Goal: Task Accomplishment & Management: Manage account settings

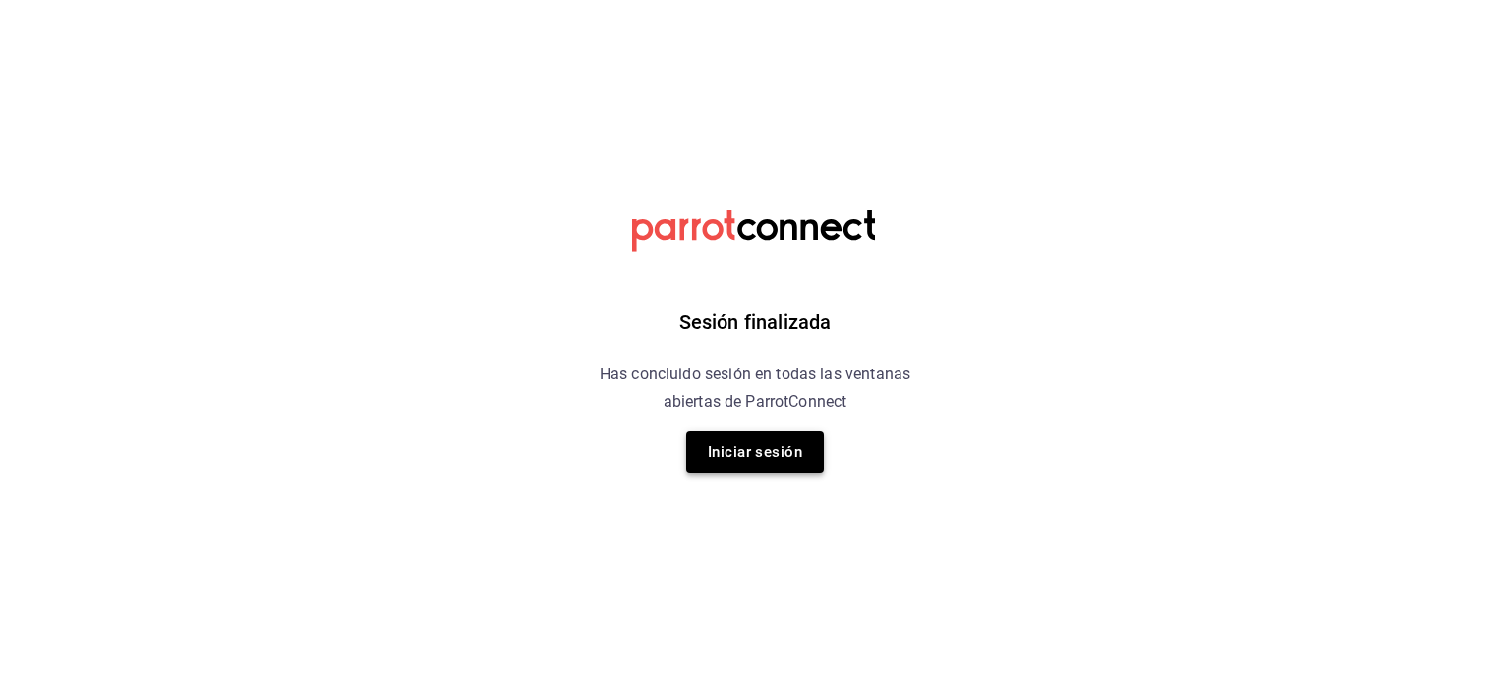
click at [728, 450] on button "Iniciar sesión" at bounding box center [755, 451] width 138 height 41
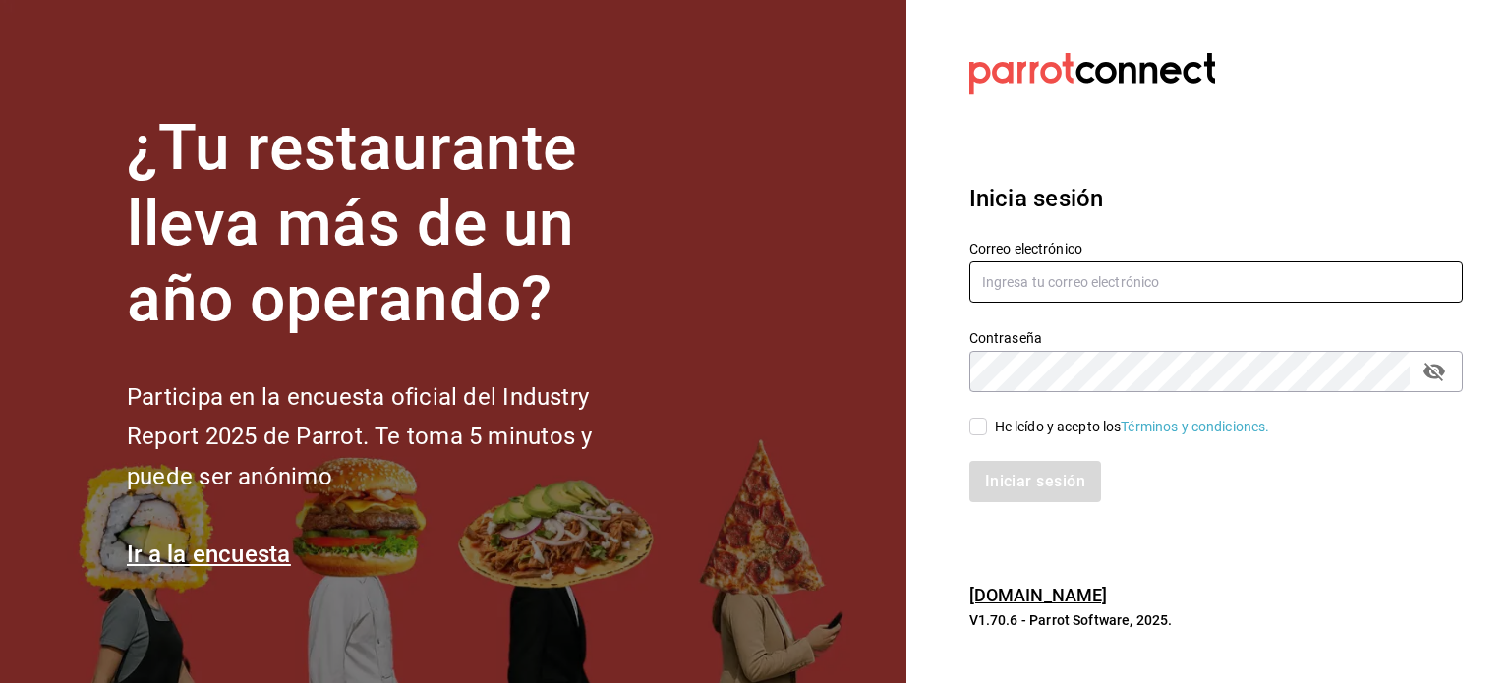
click at [1017, 273] on input "text" at bounding box center [1215, 281] width 493 height 41
type input "P"
click at [1059, 278] on input "pavel.ayala@costeno.com" at bounding box center [1215, 281] width 493 height 41
type input "pavel.ayala@grupocosteno.com"
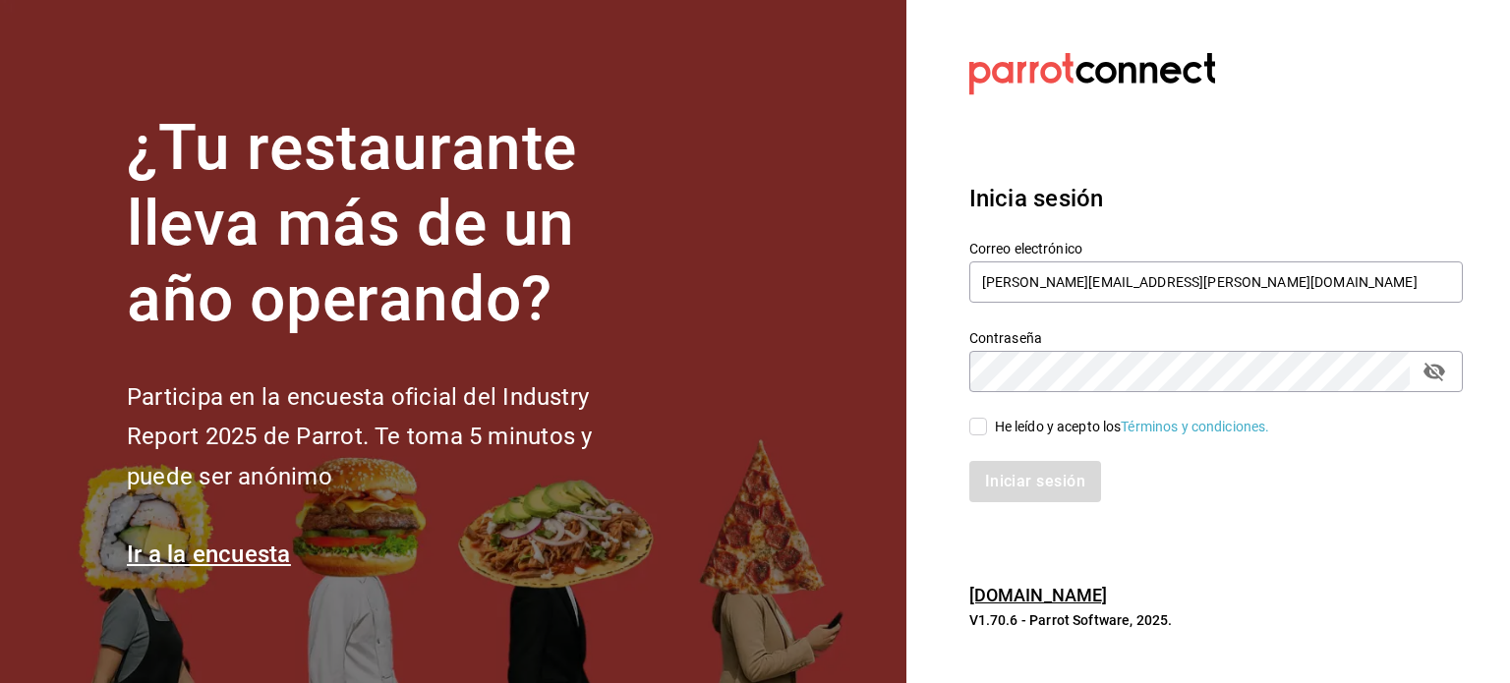
click at [981, 430] on input "He leído y acepto los Términos y condiciones." at bounding box center [978, 427] width 18 height 18
checkbox input "true"
click at [1009, 476] on button "Iniciar sesión" at bounding box center [1036, 481] width 134 height 41
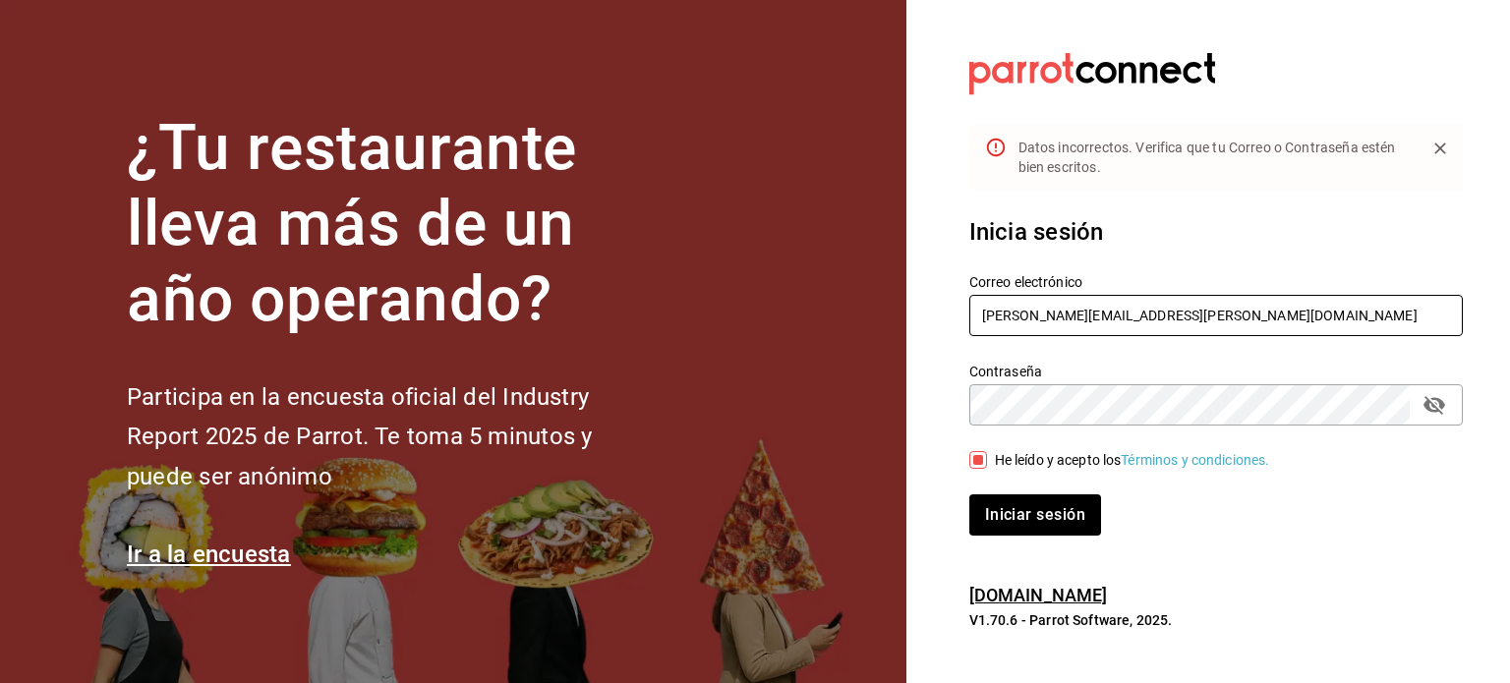
click at [1100, 315] on input "pavel.ayala@grupocosteno.com" at bounding box center [1215, 315] width 493 height 41
type input "pavel.ayala@costeno.com"
click at [969, 494] on button "Iniciar sesión" at bounding box center [1035, 514] width 132 height 41
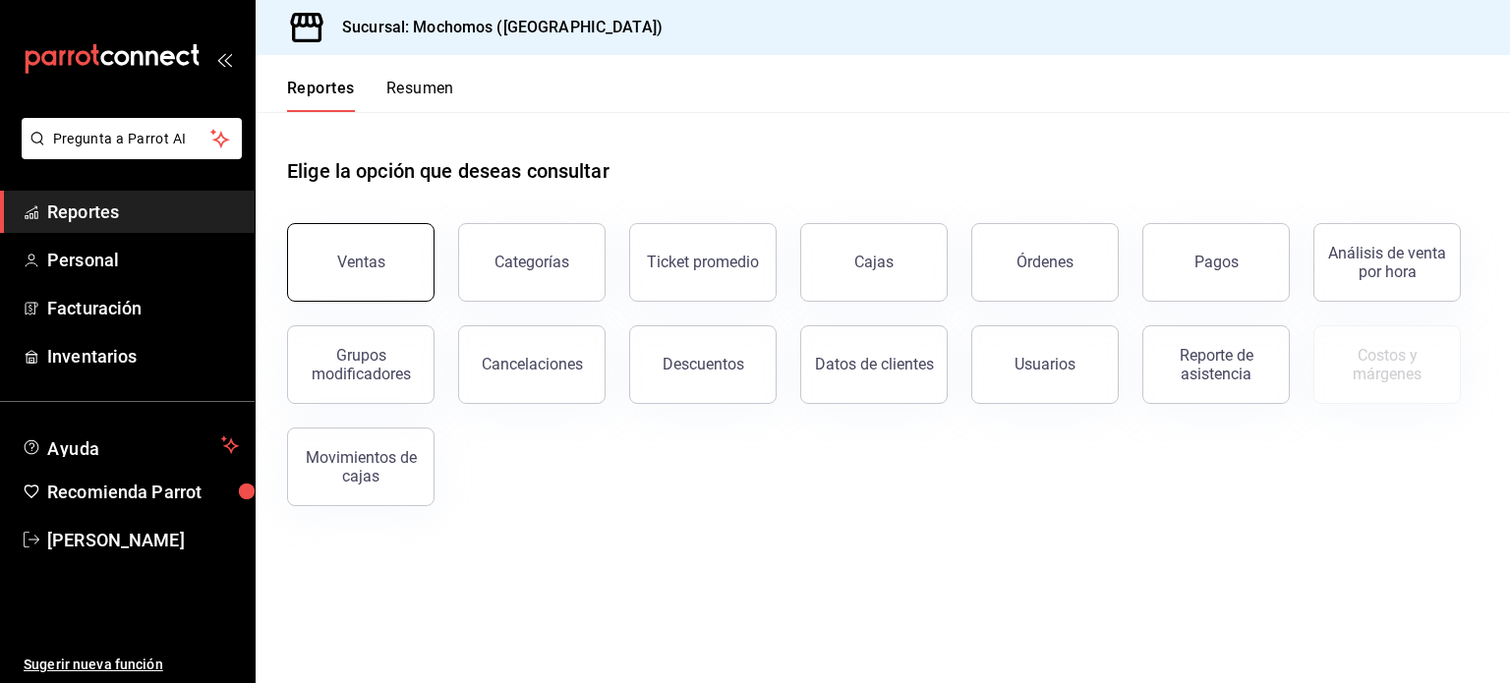
click at [362, 256] on div "Ventas" at bounding box center [361, 262] width 48 height 19
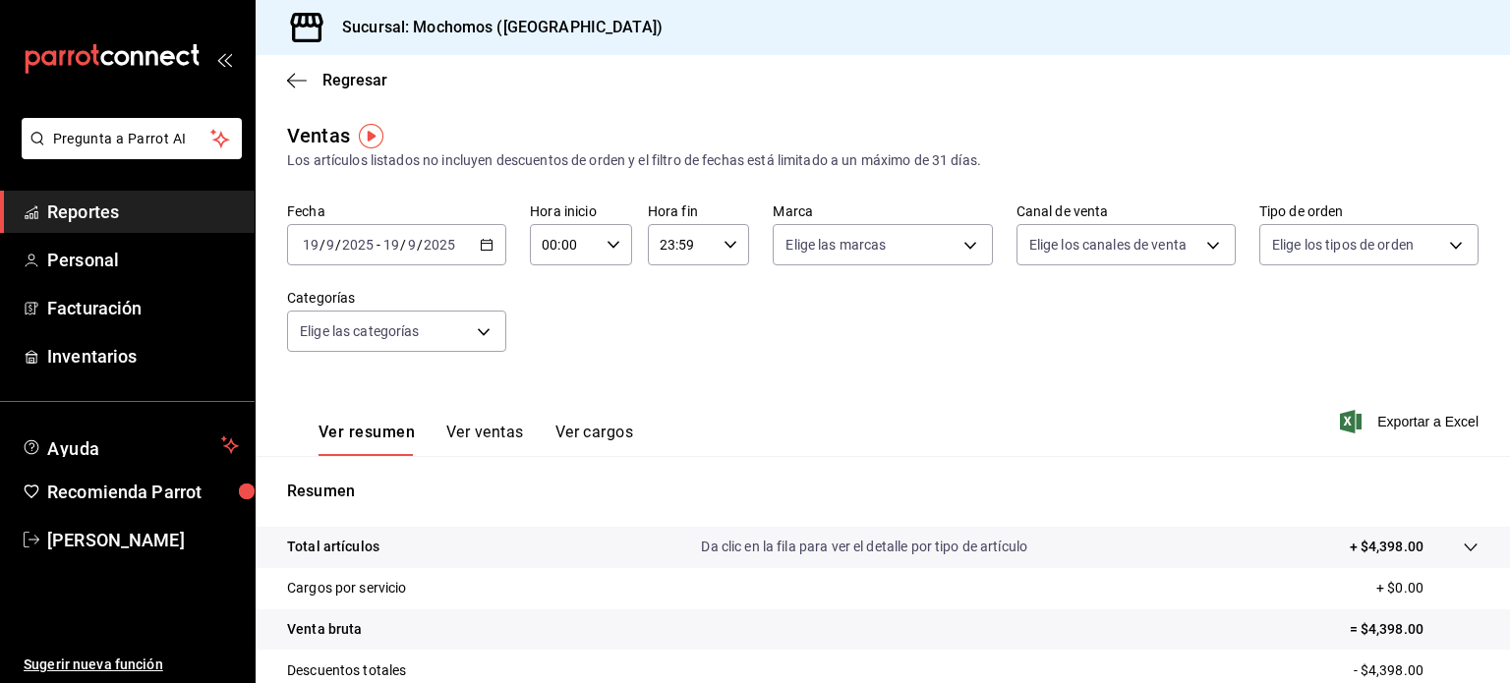
click at [484, 251] on \(Stroke\) "button" at bounding box center [487, 245] width 12 height 11
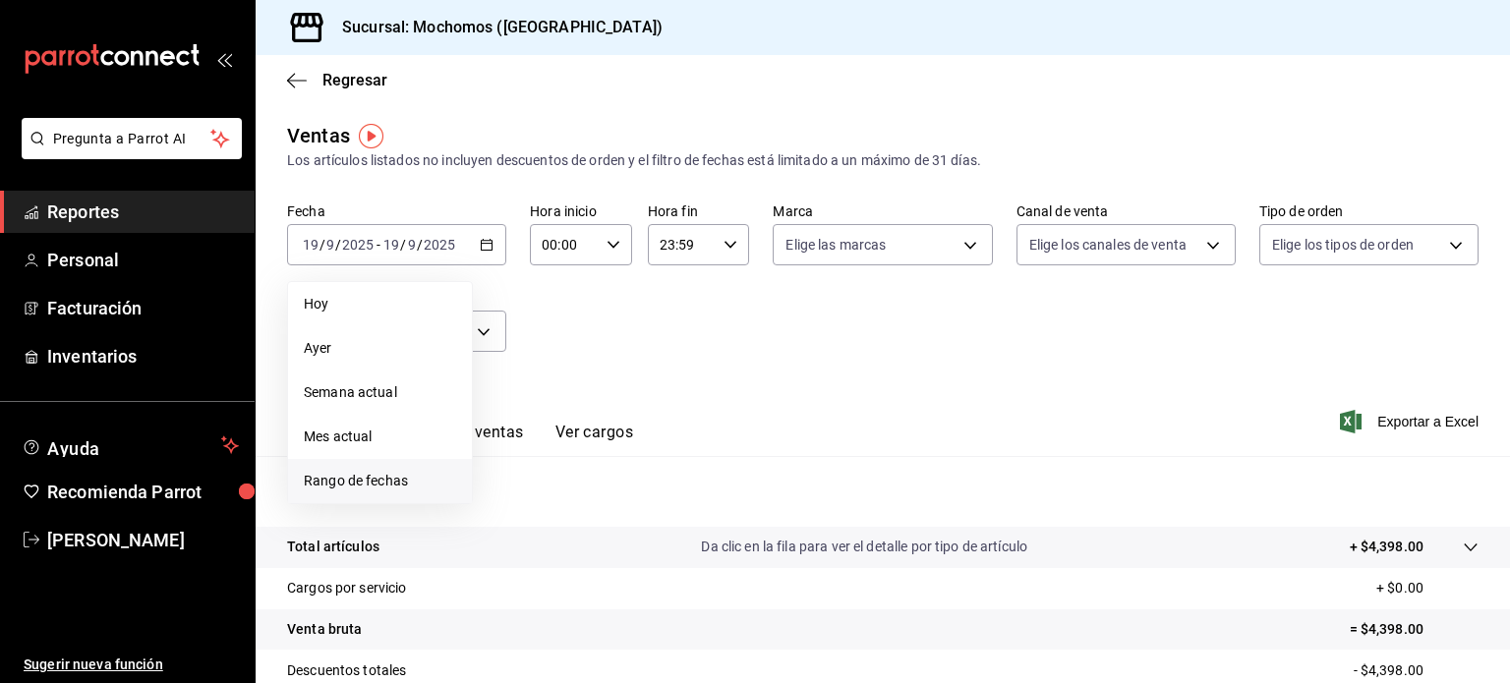
click at [402, 483] on span "Rango de fechas" at bounding box center [380, 481] width 152 height 21
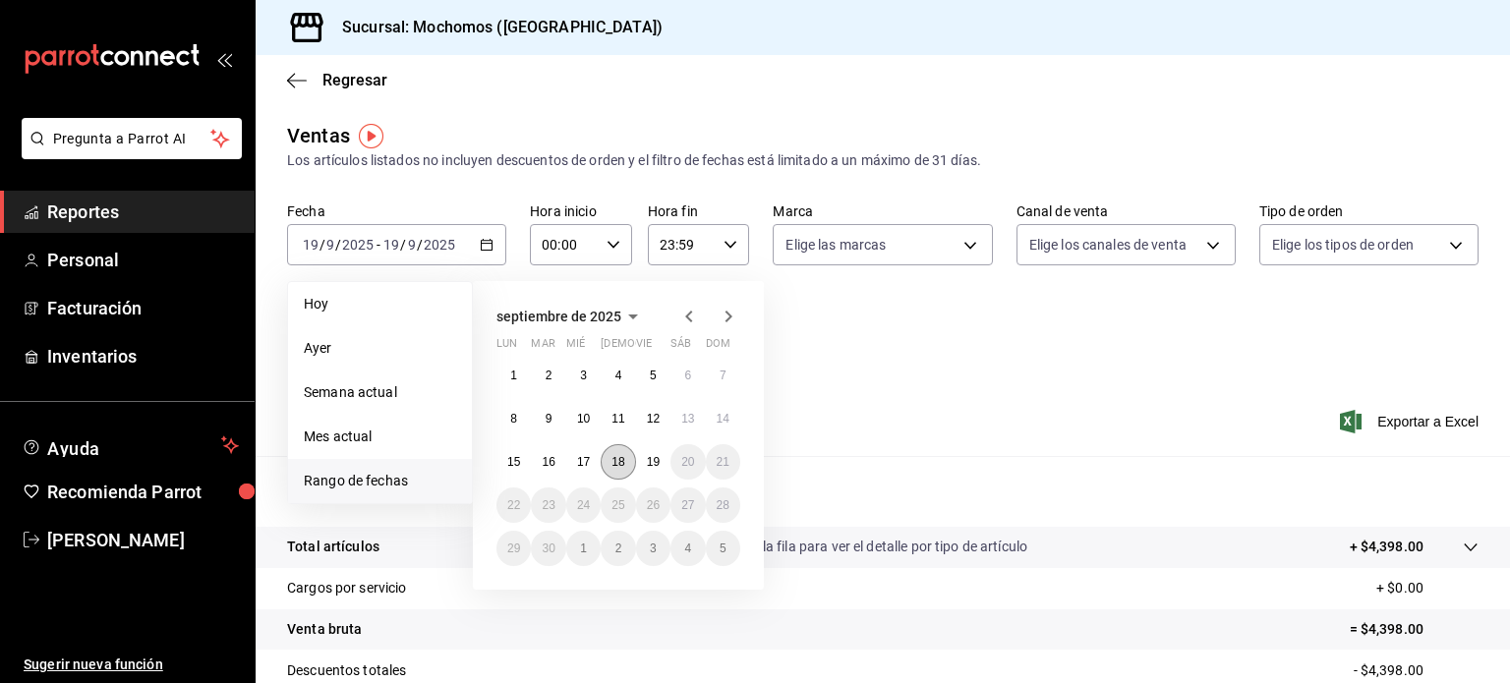
click at [618, 452] on button "18" at bounding box center [617, 461] width 34 height 35
click at [648, 467] on abbr "19" at bounding box center [653, 462] width 13 height 14
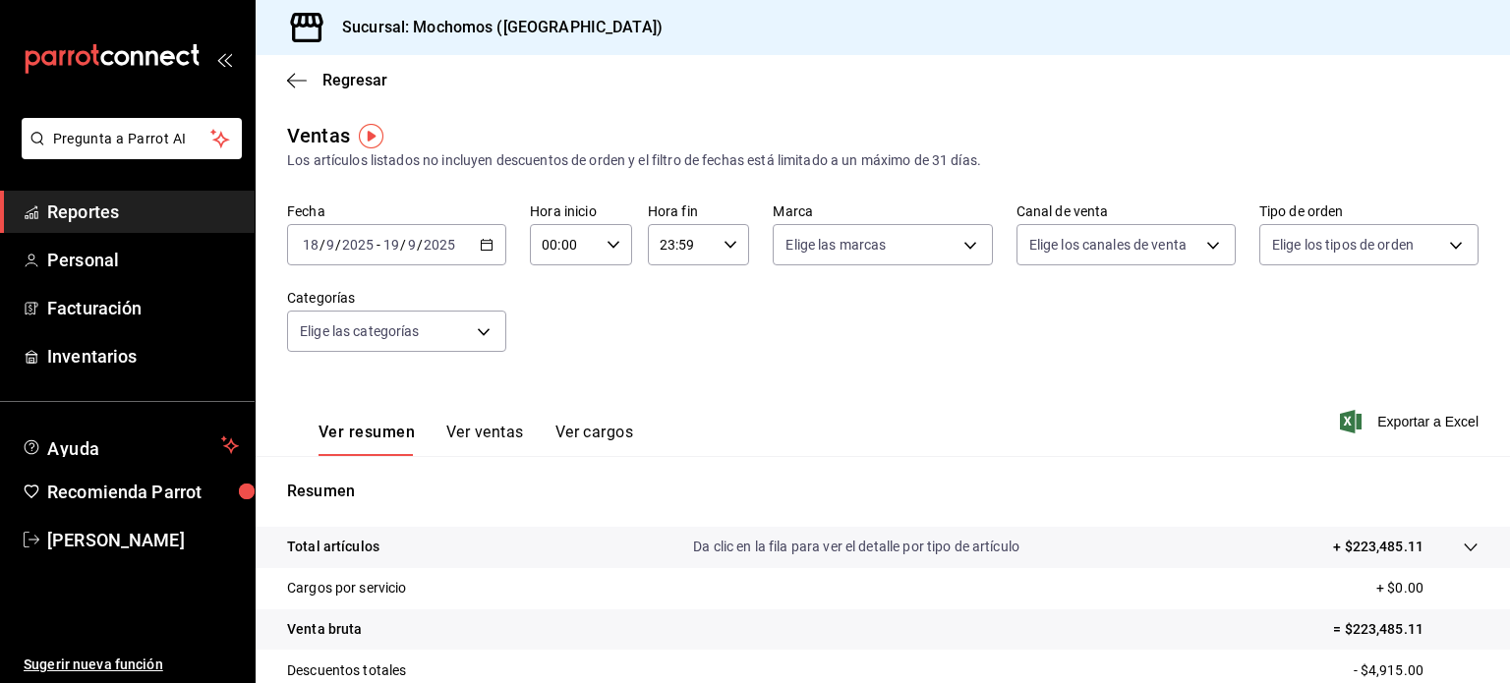
click at [611, 255] on div "00:00 Hora inicio" at bounding box center [581, 244] width 102 height 41
click at [547, 393] on span "02" at bounding box center [551, 389] width 19 height 16
type input "02:00"
click at [545, 410] on span "05" at bounding box center [551, 413] width 19 height 16
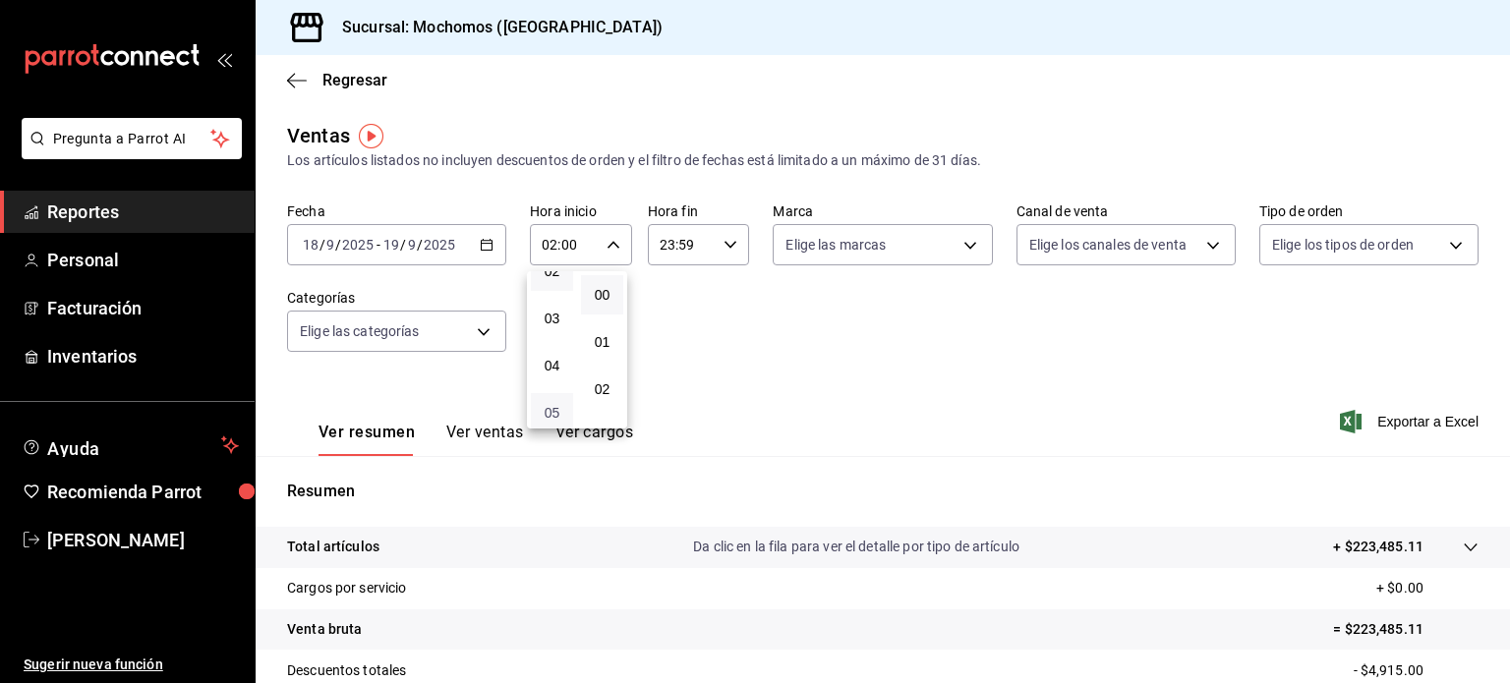
type input "05:00"
click at [724, 239] on div at bounding box center [755, 341] width 1510 height 683
click at [724, 239] on icon "button" at bounding box center [730, 245] width 14 height 14
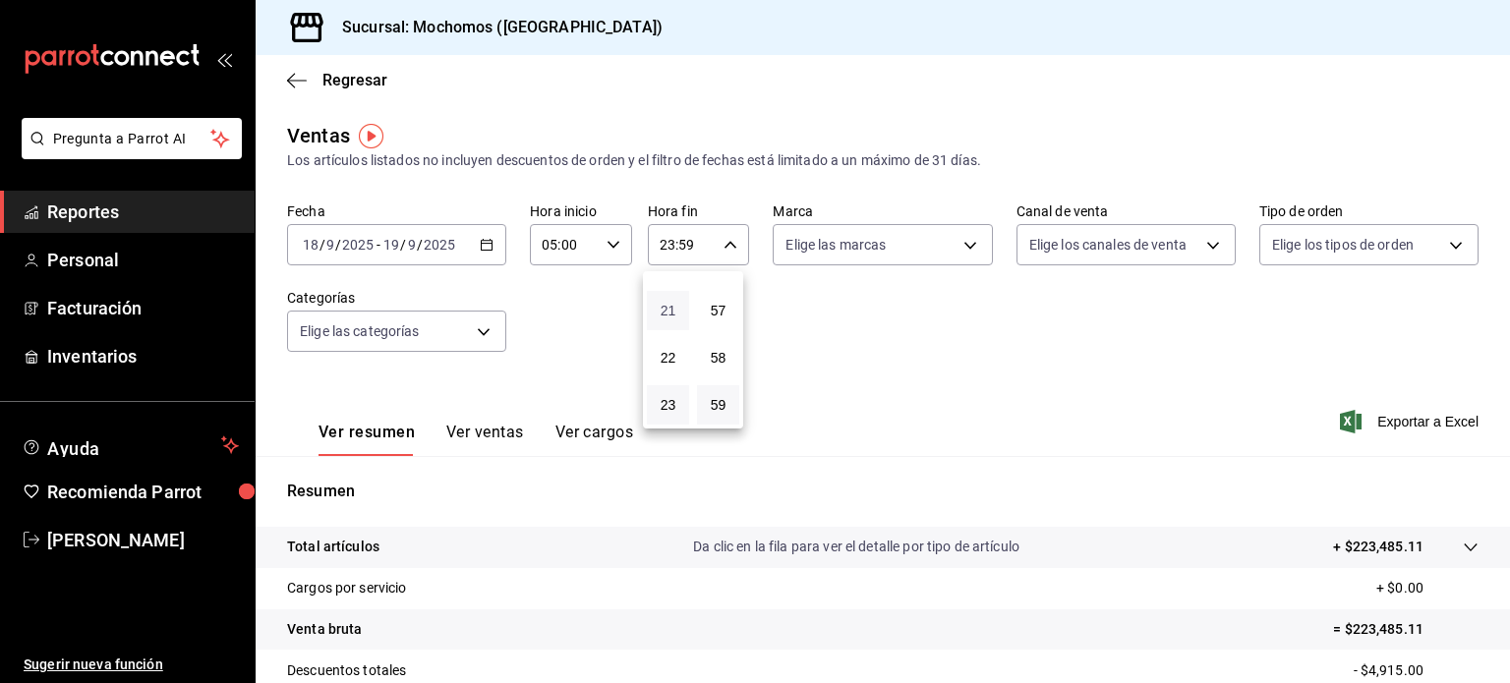
click at [670, 316] on span "21" at bounding box center [667, 311] width 19 height 16
type input "21:59"
click at [668, 323] on span "05" at bounding box center [667, 323] width 19 height 16
type input "05:59"
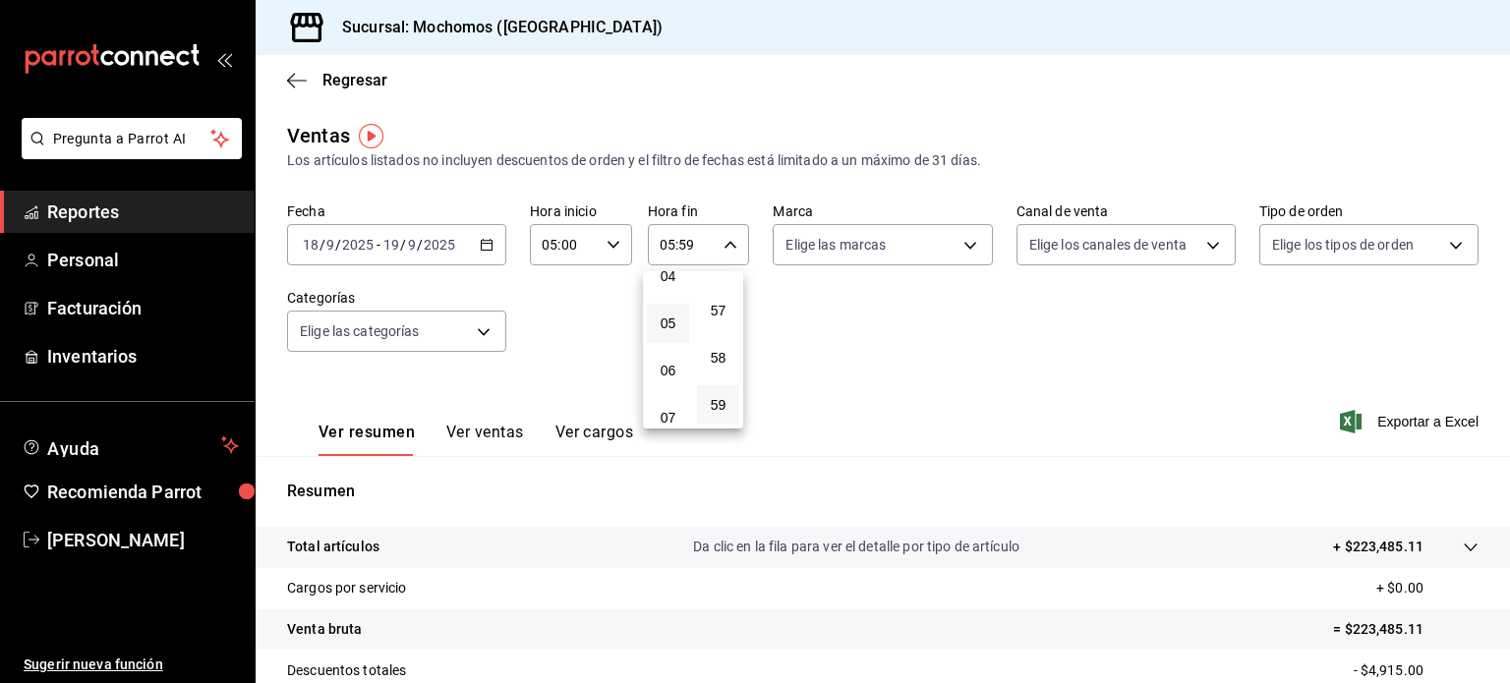
click at [833, 324] on div at bounding box center [755, 341] width 1510 height 683
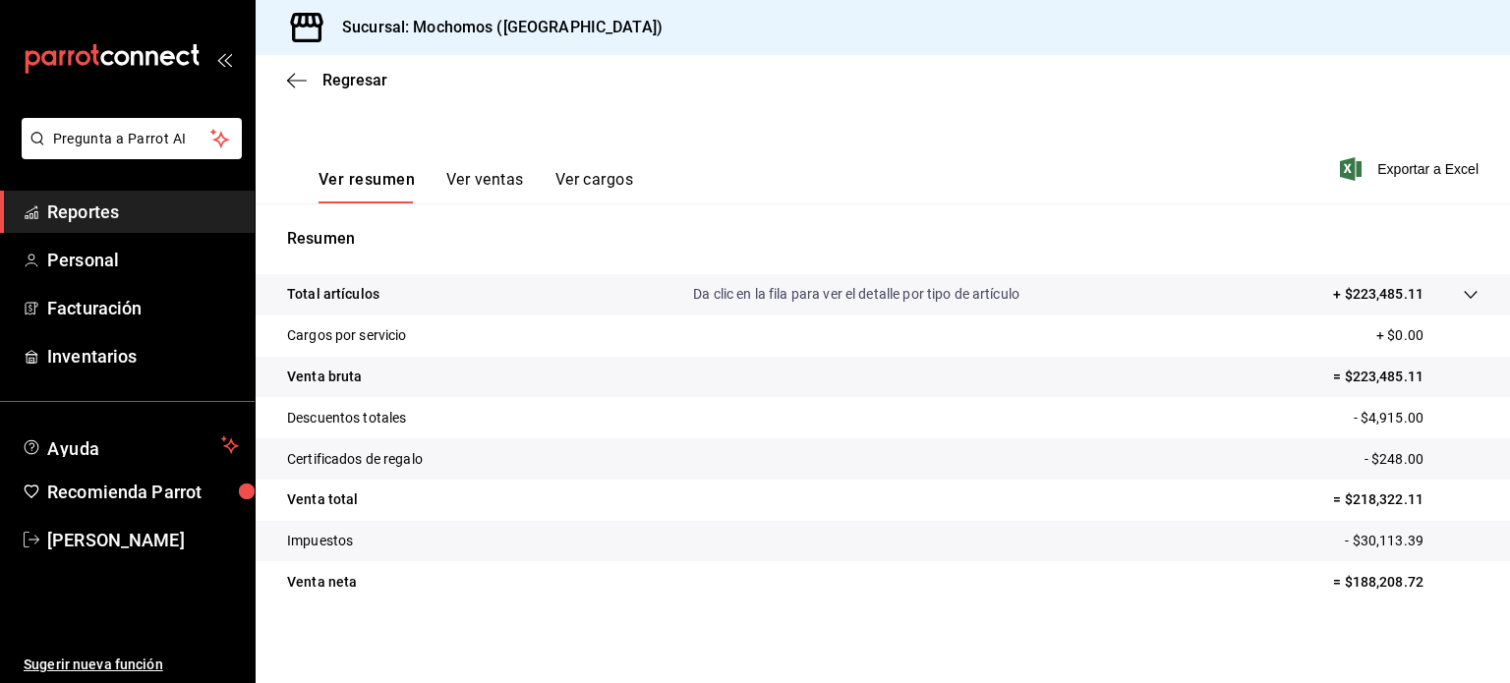
scroll to position [258, 0]
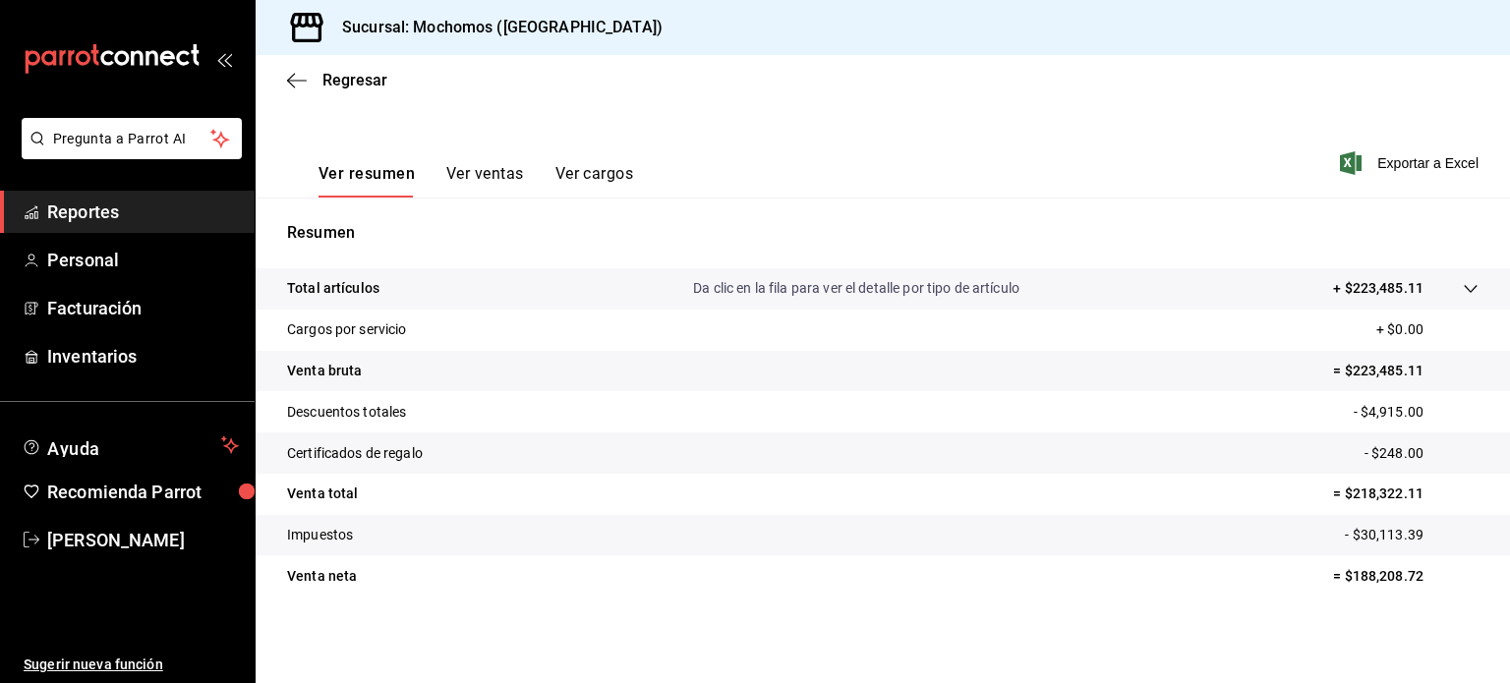
click at [86, 221] on span "Reportes" at bounding box center [143, 212] width 192 height 27
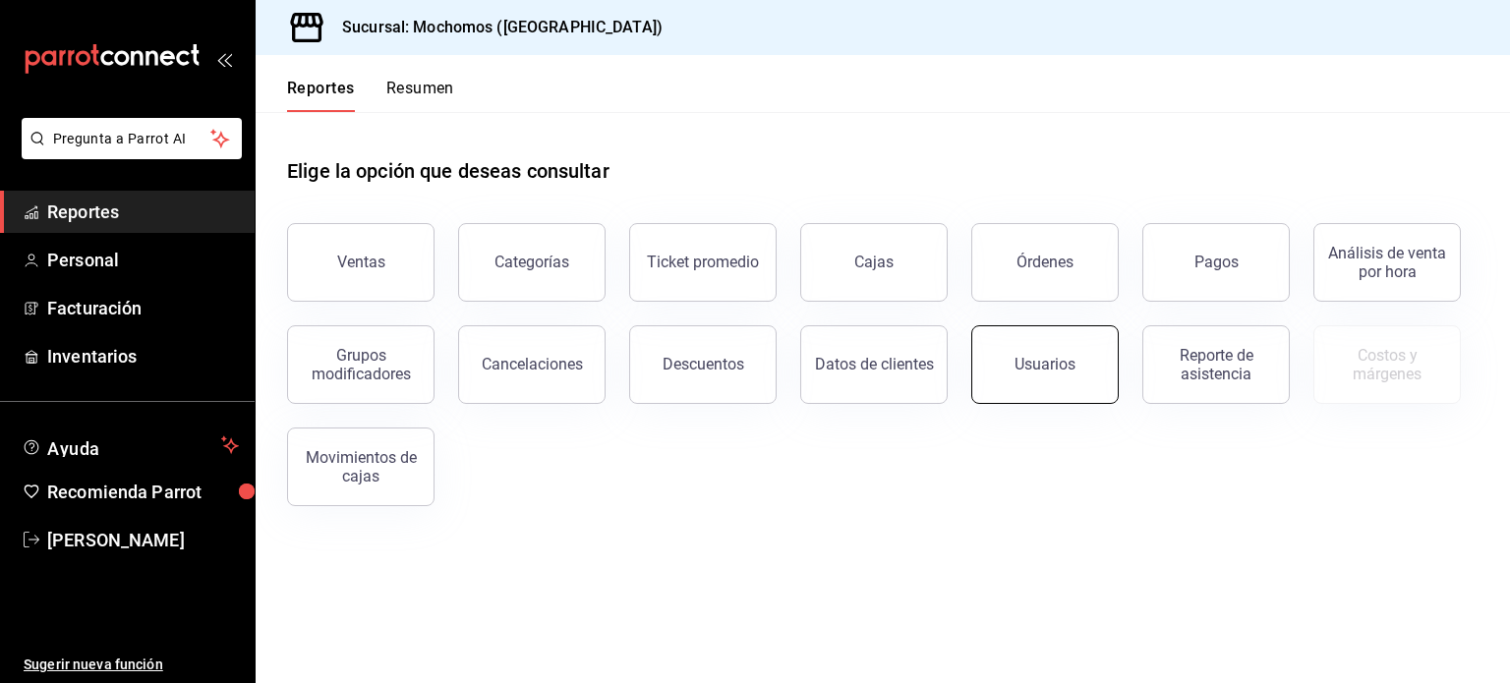
click at [1020, 367] on div "Usuarios" at bounding box center [1044, 364] width 61 height 19
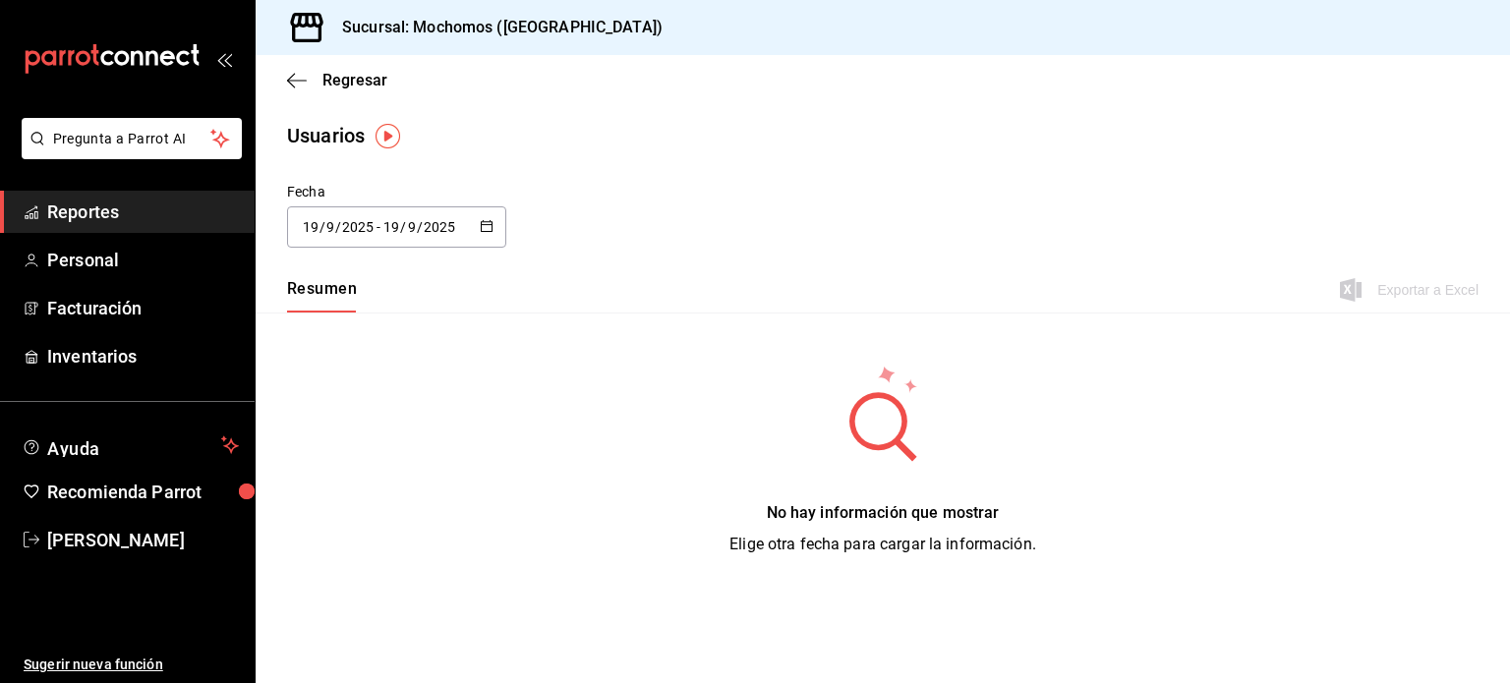
click at [484, 224] on \(Stroke\) "button" at bounding box center [487, 224] width 11 height 1
click at [390, 510] on li "Rango de fechas" at bounding box center [380, 510] width 186 height 44
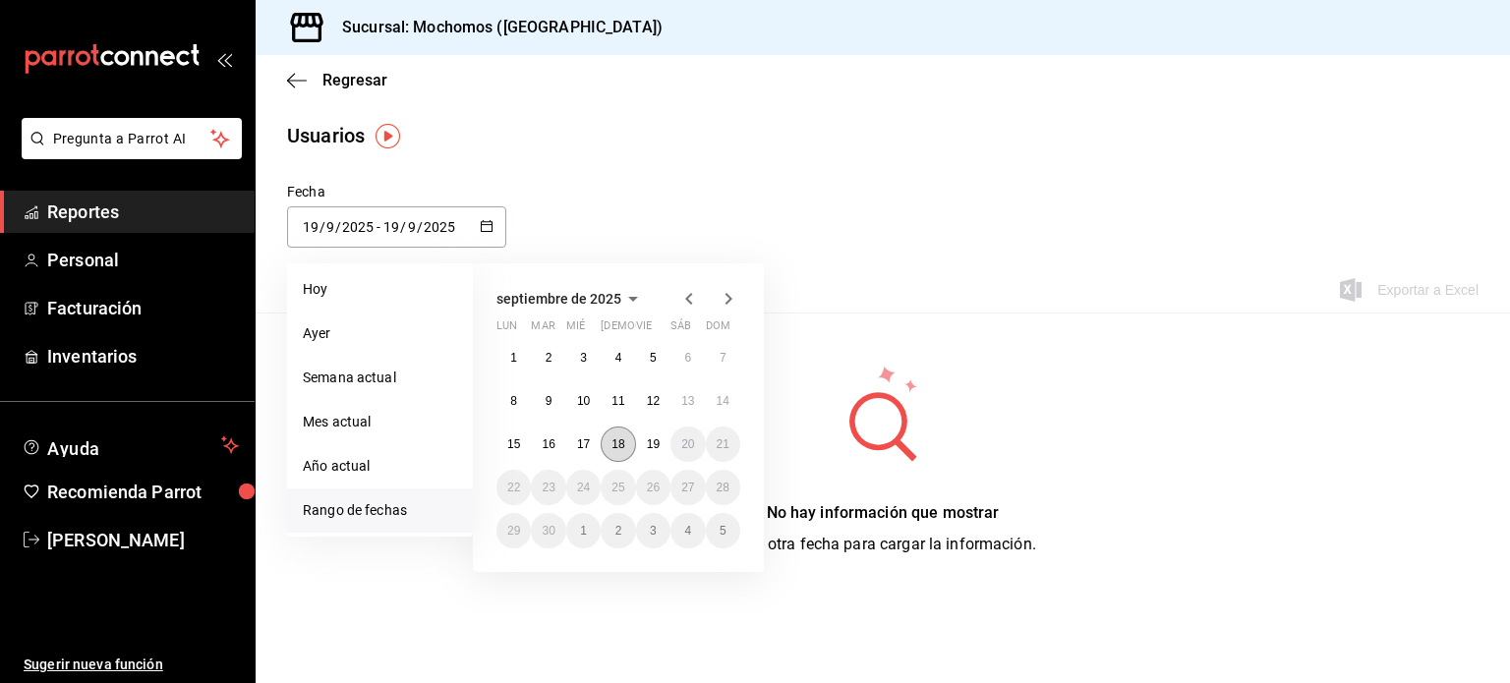
click at [629, 446] on button "18" at bounding box center [617, 444] width 34 height 35
click at [648, 452] on button "19" at bounding box center [653, 444] width 34 height 35
type input "[DATE]"
type input "18"
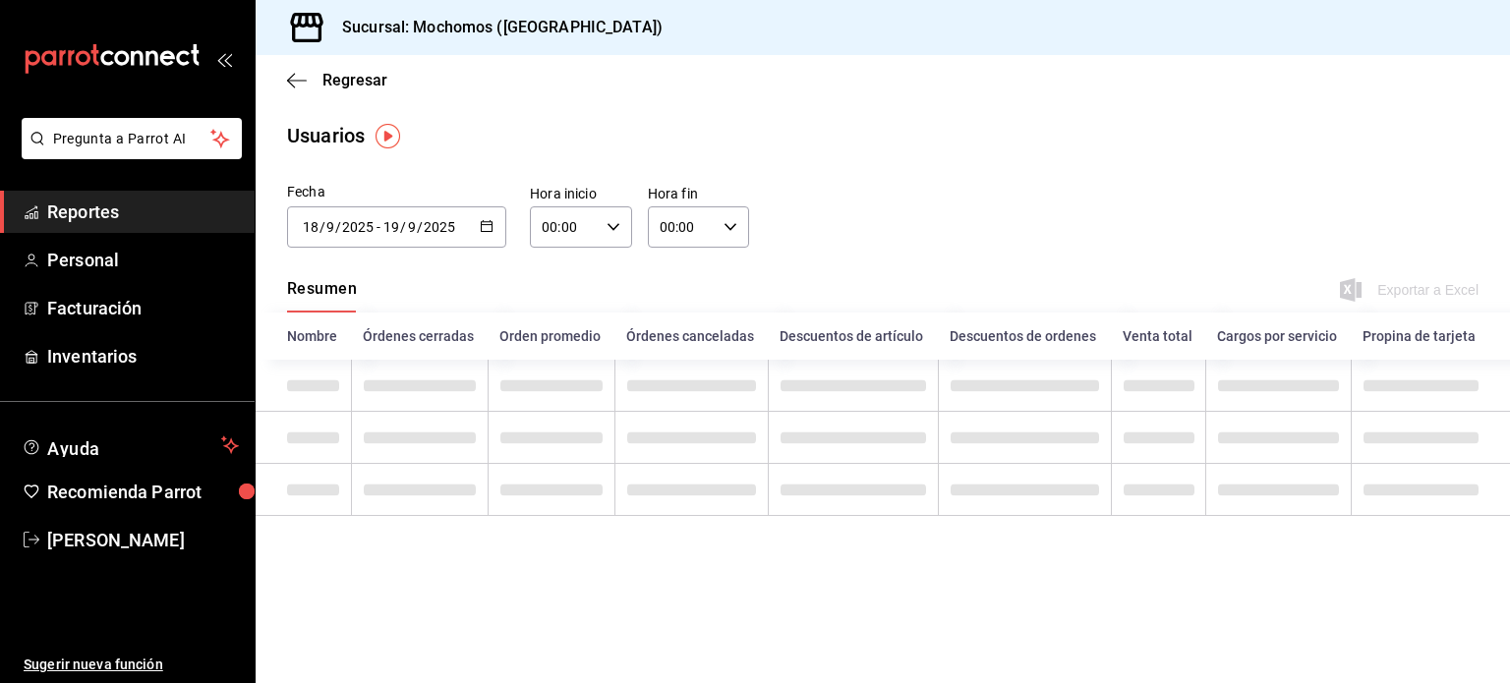
click at [614, 235] on div "00:00 Hora inicio" at bounding box center [581, 226] width 102 height 41
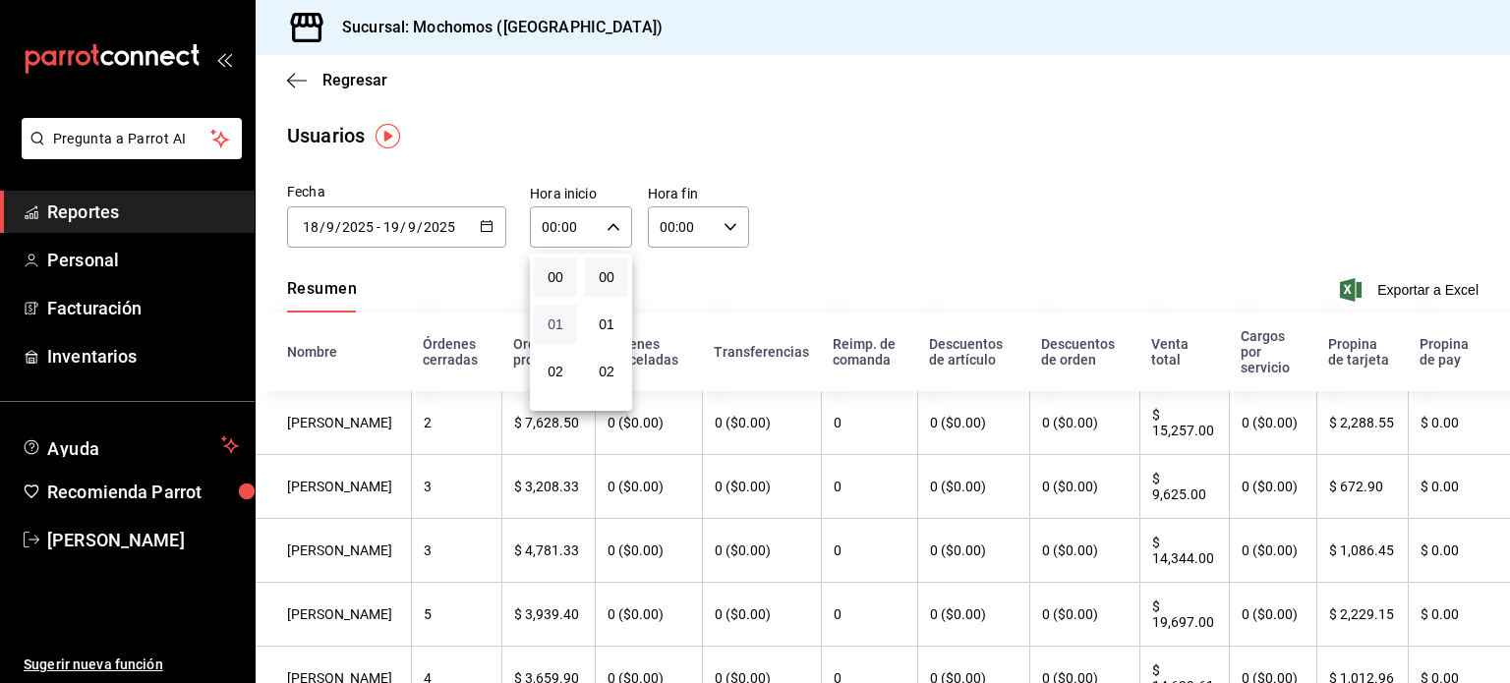
click at [558, 332] on span "01" at bounding box center [555, 324] width 20 height 16
type input "01:00"
click at [554, 352] on span "05" at bounding box center [555, 356] width 19 height 16
type input "05:00"
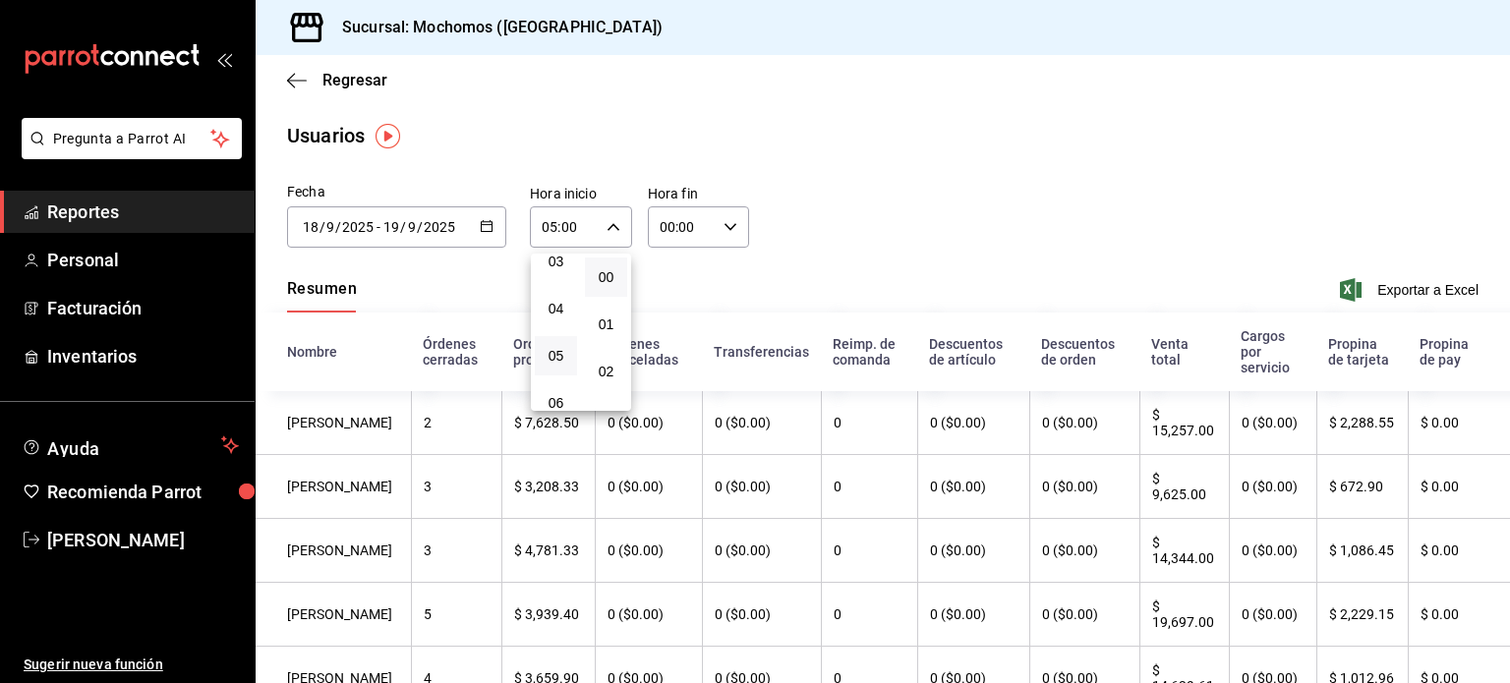
click at [723, 222] on div at bounding box center [755, 341] width 1510 height 683
click at [723, 222] on icon "button" at bounding box center [730, 227] width 14 height 14
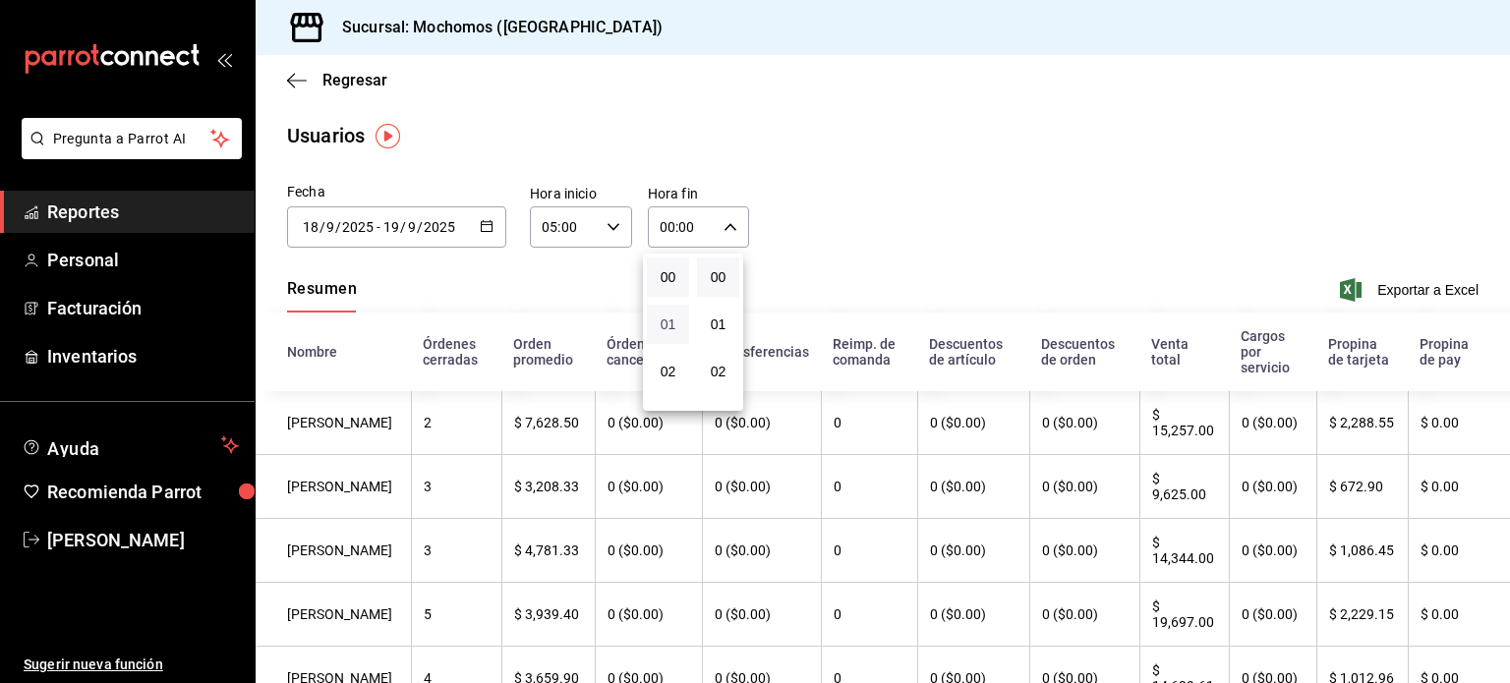
click at [660, 330] on span "01" at bounding box center [667, 324] width 19 height 16
type input "01:00"
click at [685, 353] on button "05" at bounding box center [674, 355] width 42 height 39
type input "05:00"
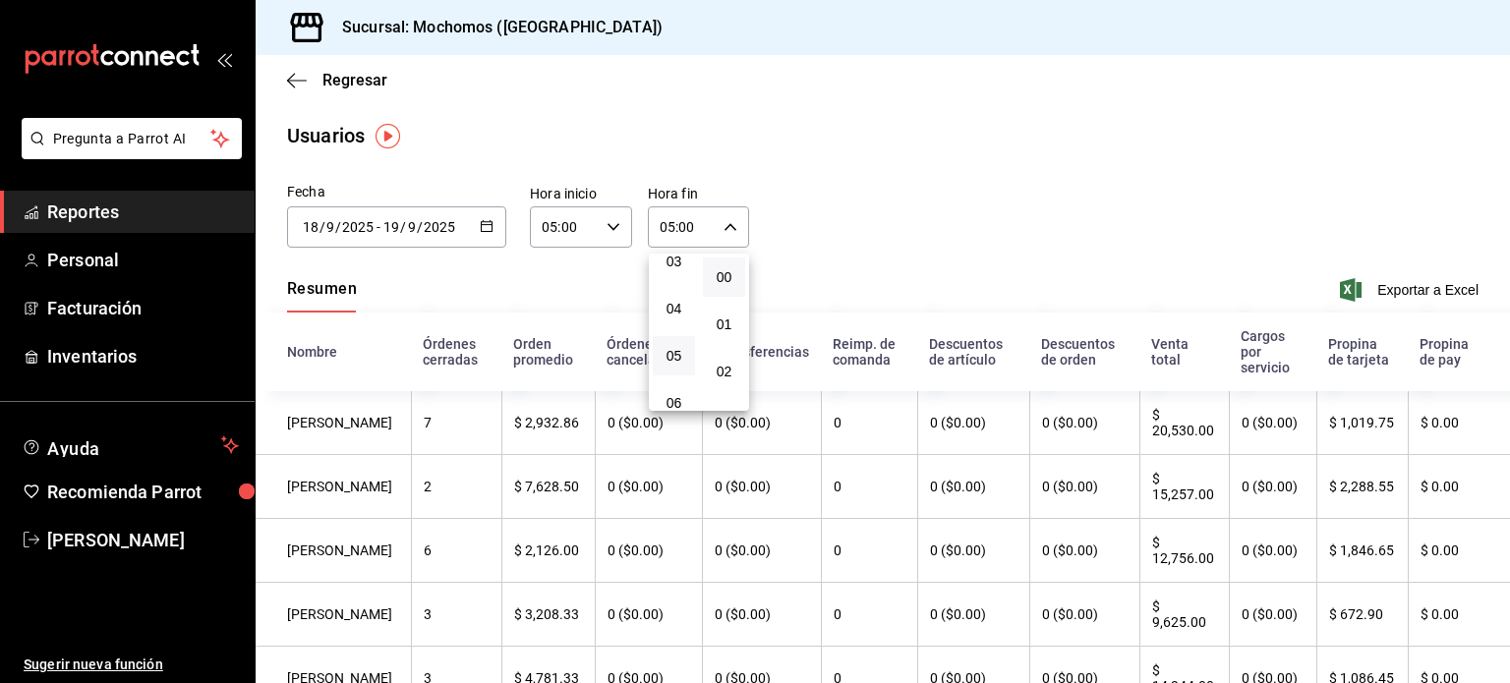
click at [995, 129] on div at bounding box center [755, 341] width 1510 height 683
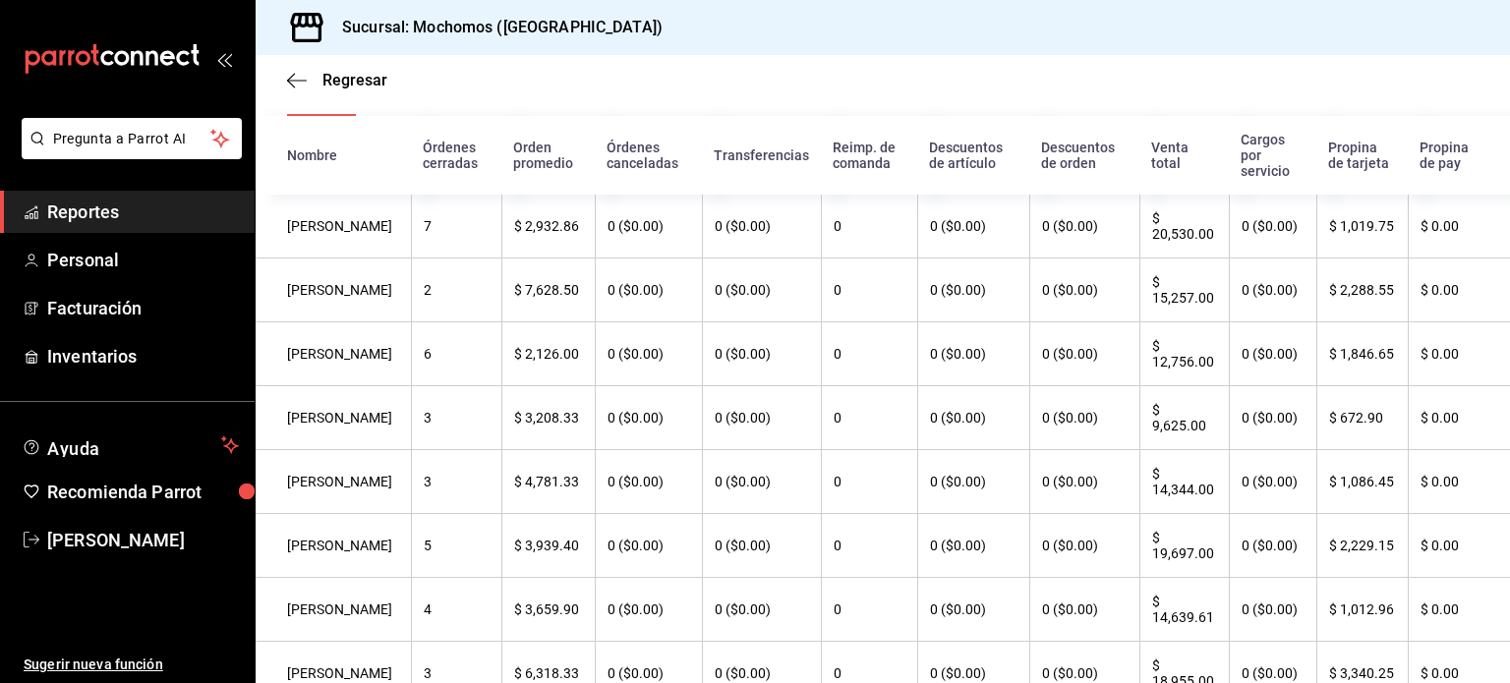
scroll to position [236, 0]
